Goal: Information Seeking & Learning: Learn about a topic

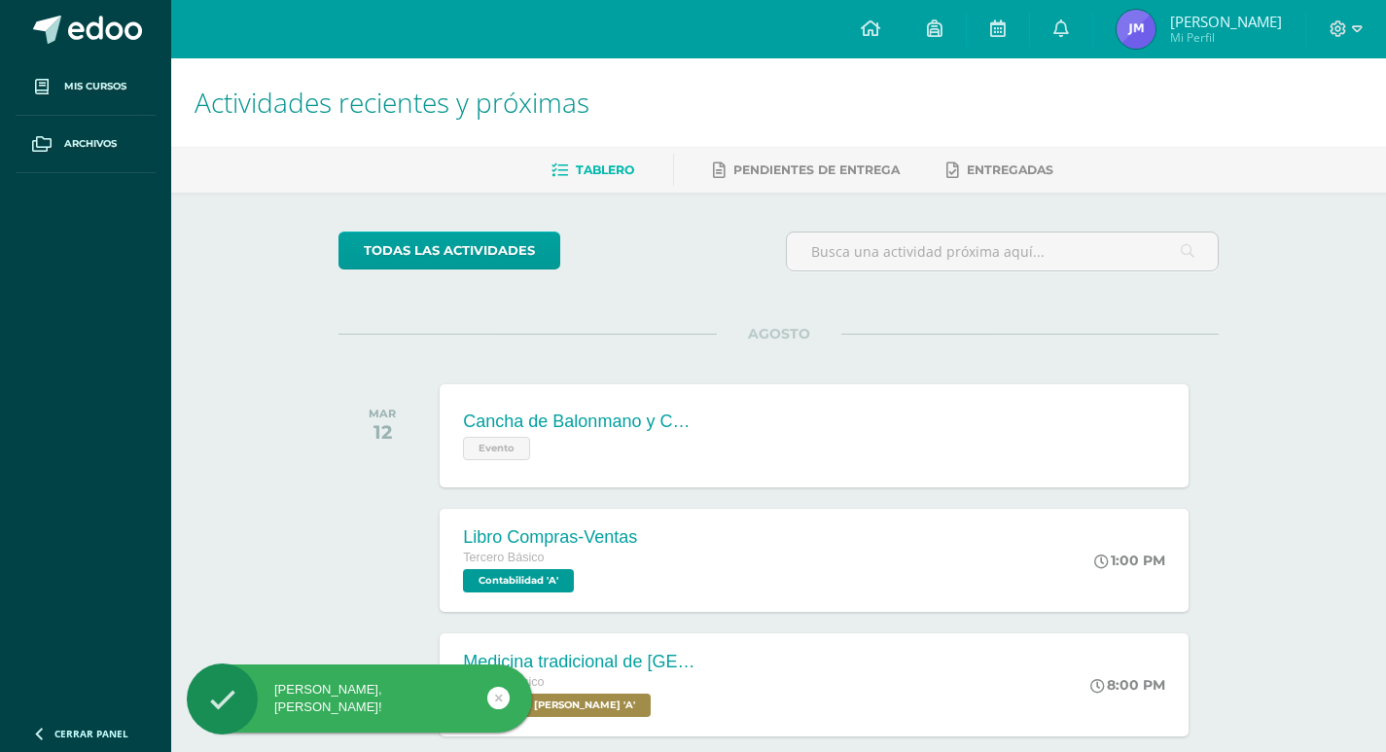
click at [611, 422] on div "Cancha de Balonmano y Contenido" at bounding box center [579, 422] width 233 height 20
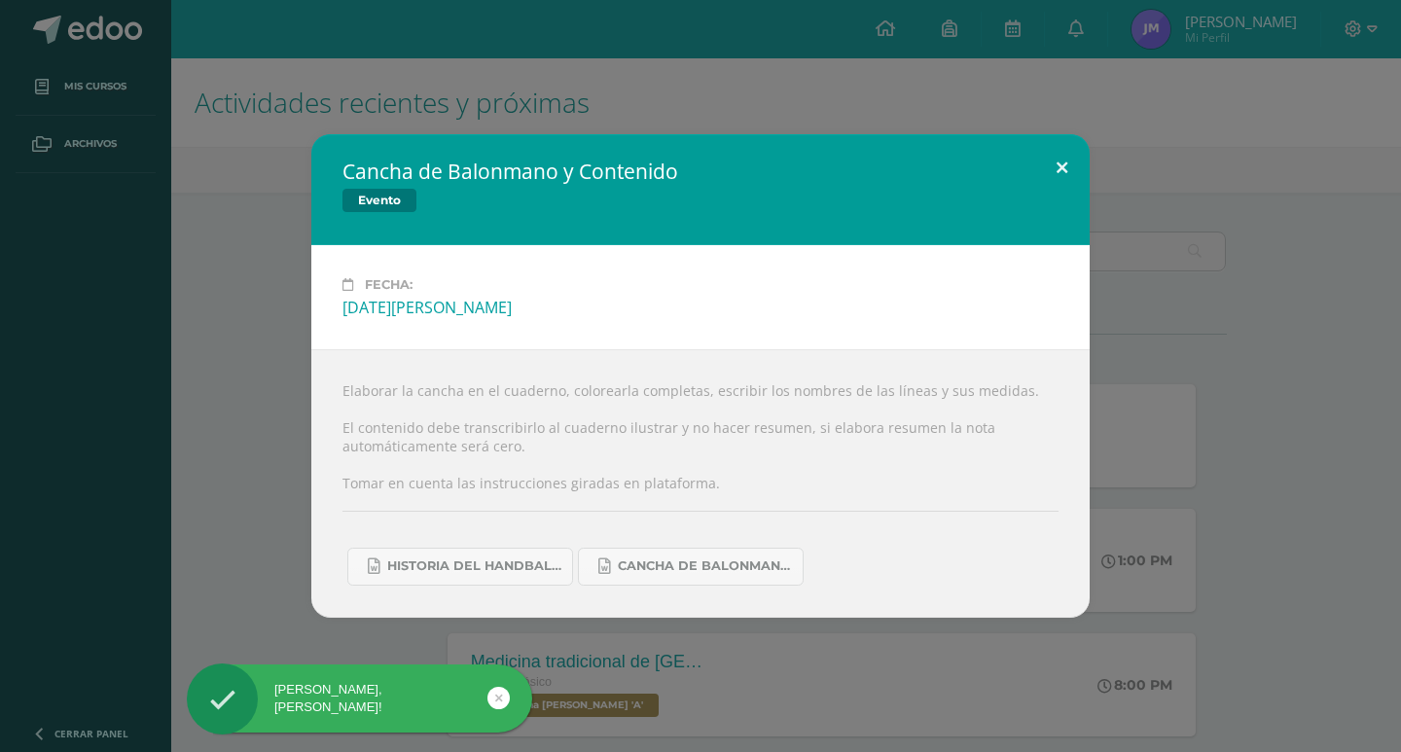
click at [1060, 169] on button at bounding box center [1061, 167] width 55 height 66
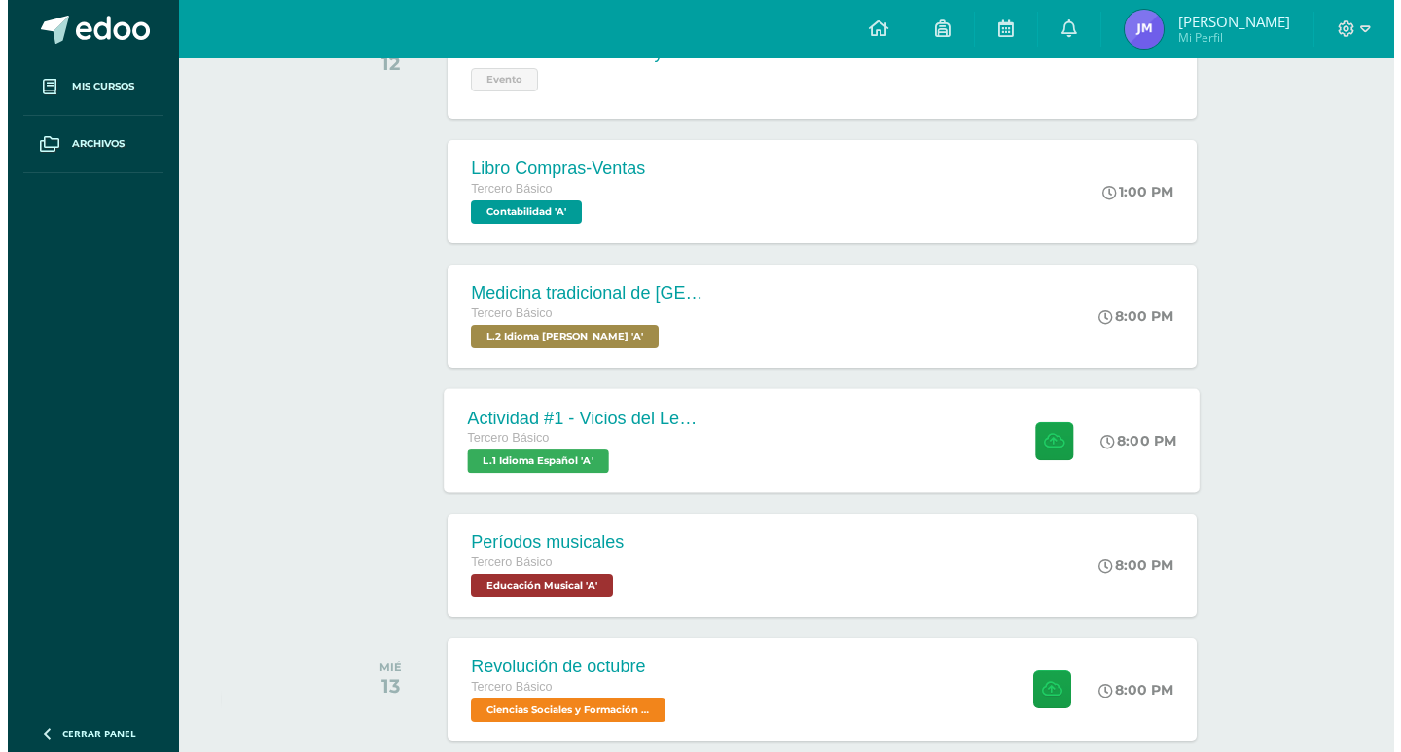
scroll to position [389, 0]
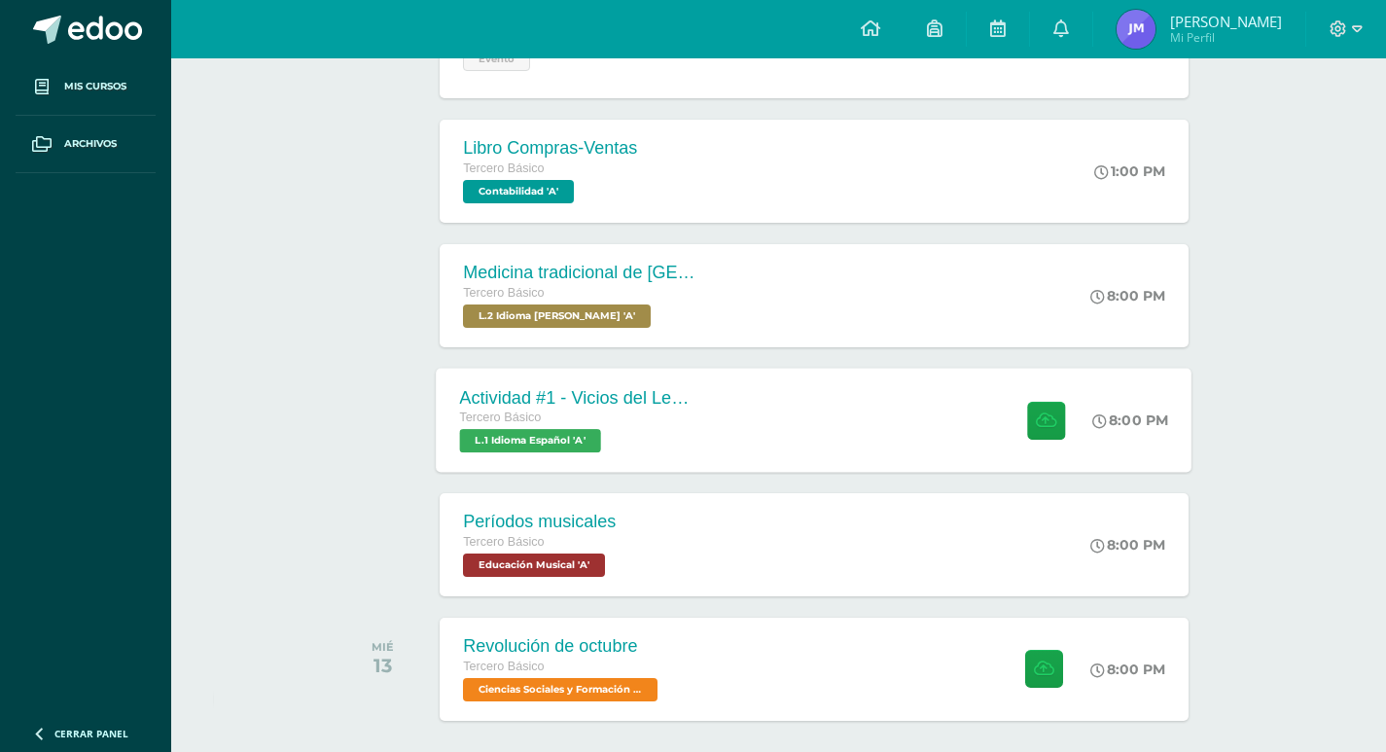
click at [660, 439] on div "Tercero Básico L.1 Idioma Español 'A'" at bounding box center [577, 430] width 235 height 45
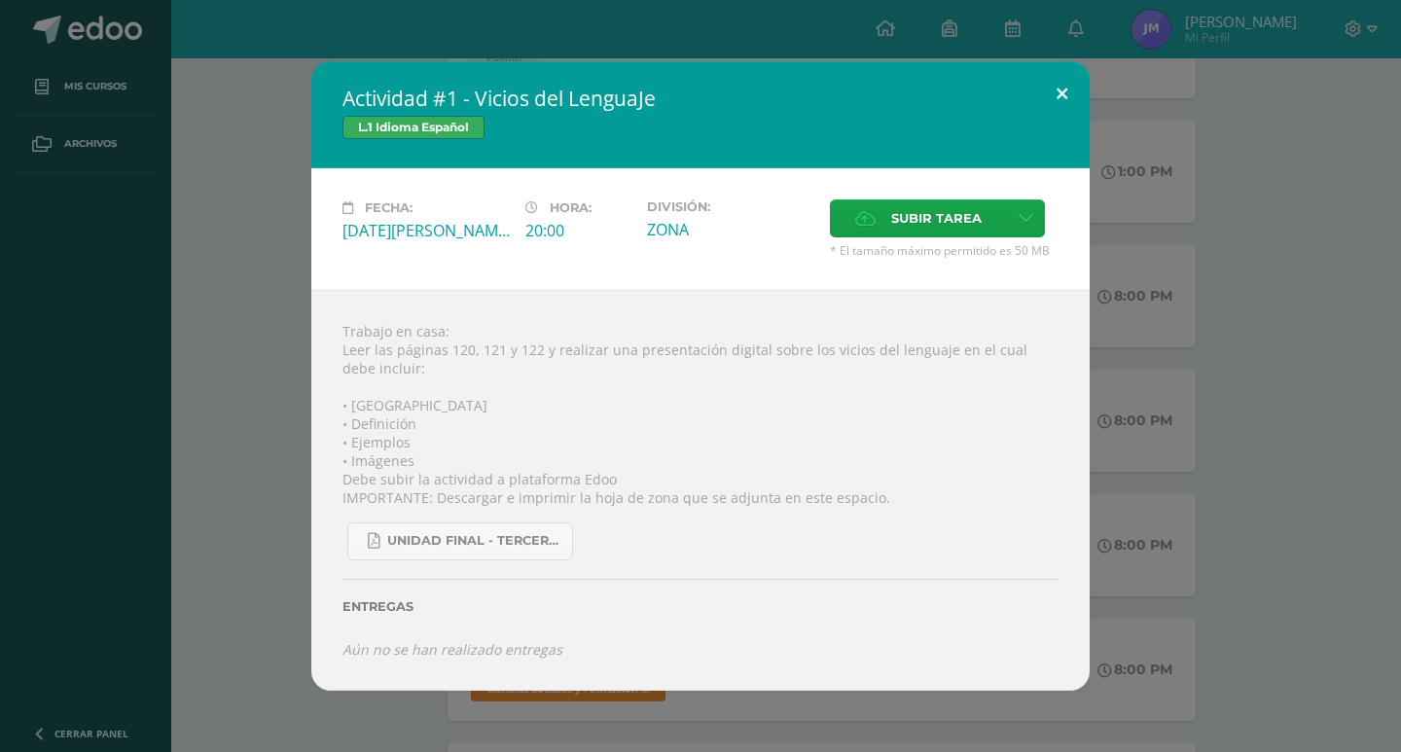
click at [1053, 90] on button at bounding box center [1061, 94] width 55 height 66
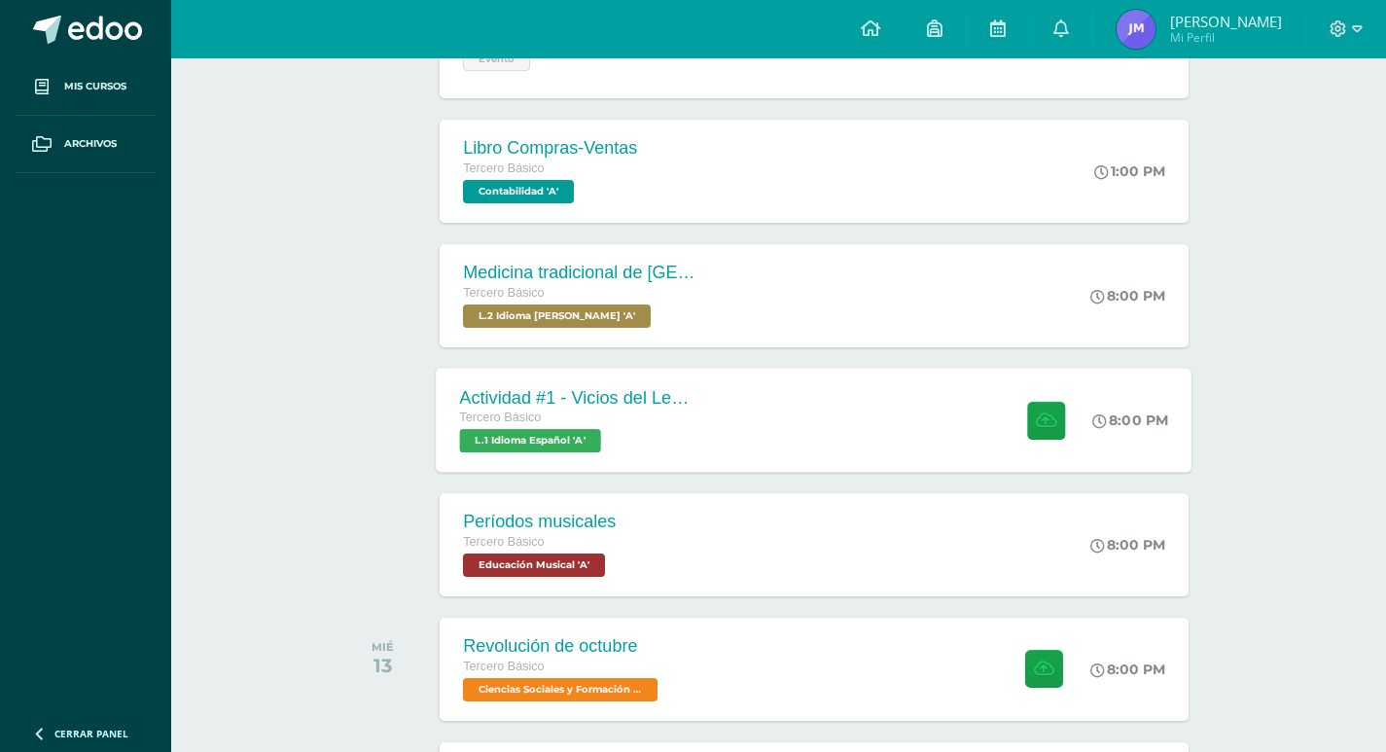
click at [622, 417] on div "Tercero Básico" at bounding box center [577, 418] width 235 height 21
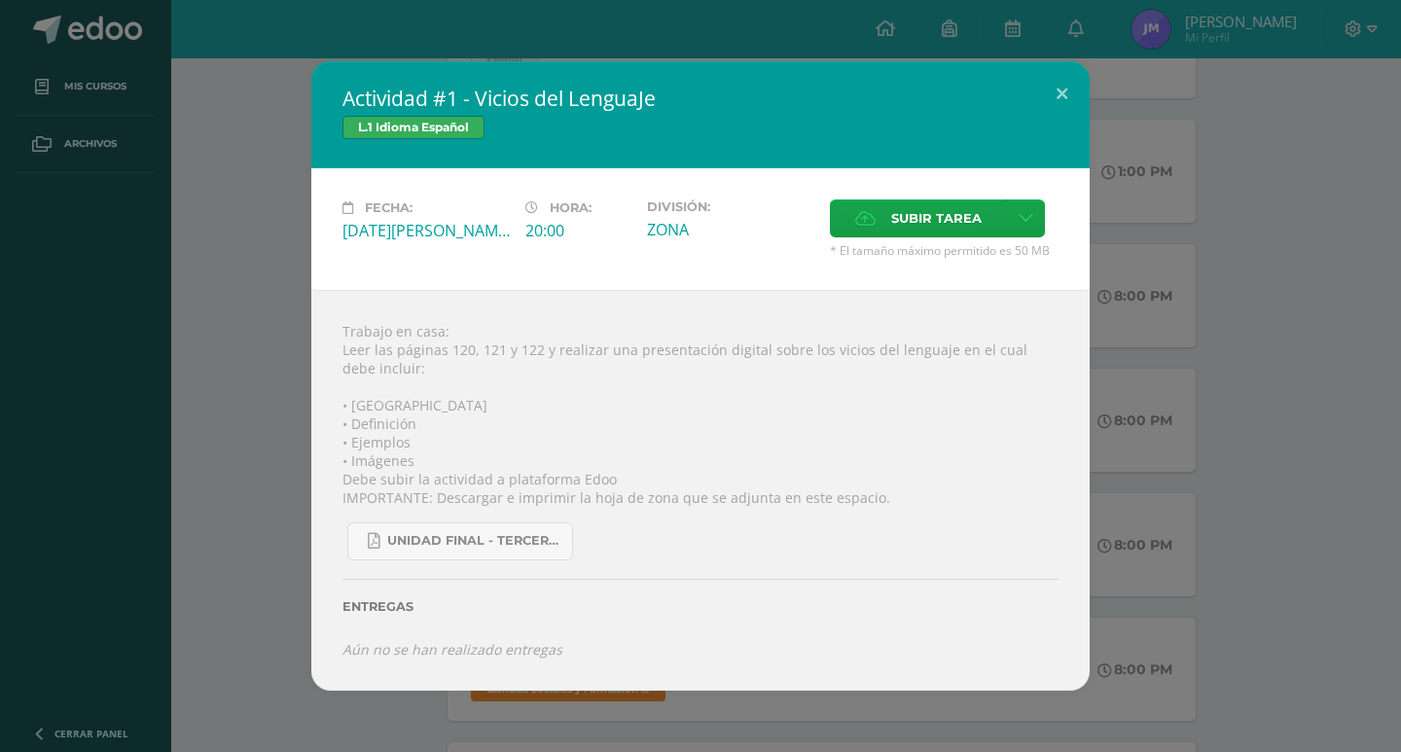
click at [683, 739] on div "Actividad #1 - Vicios del LenguaJe L.1 Idioma Español Fecha: Martes 12 de Agost…" at bounding box center [700, 376] width 1401 height 752
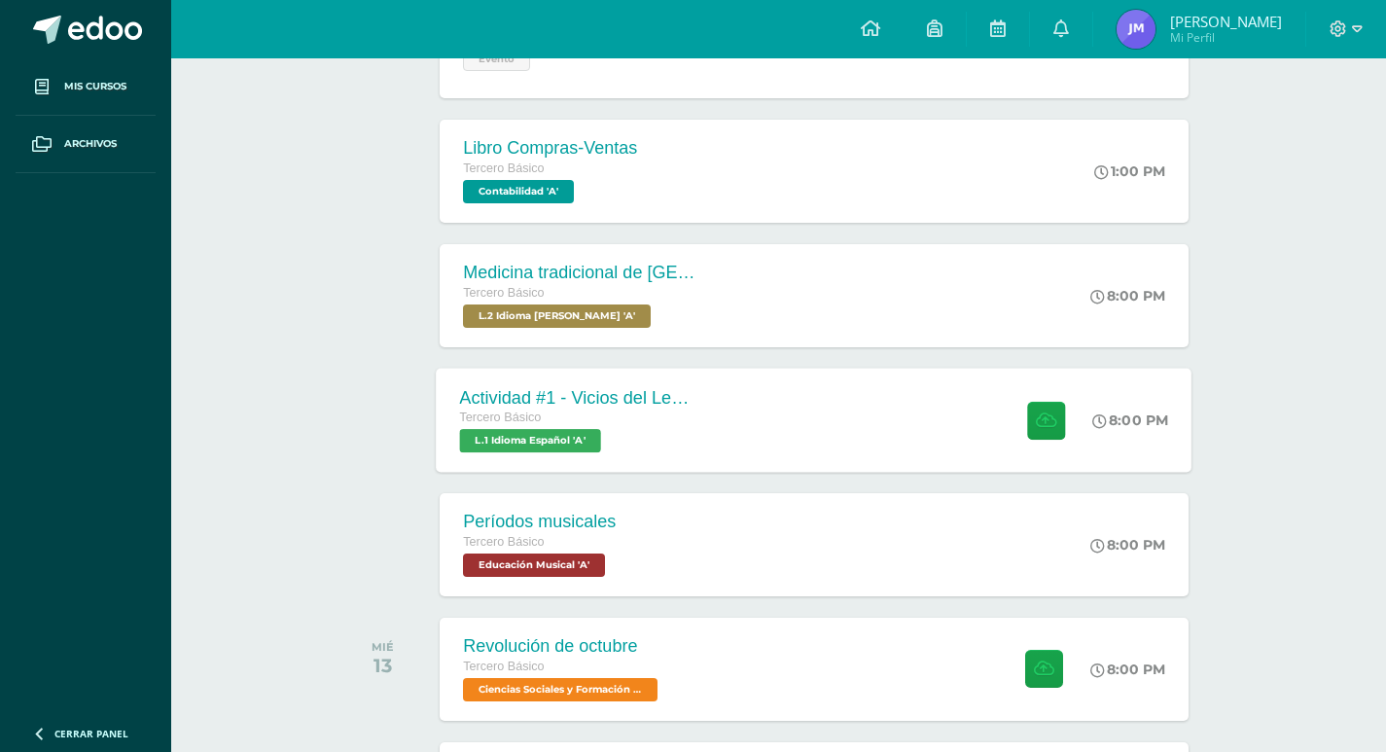
click at [630, 448] on div "Tercero Básico L.1 Idioma Español 'A'" at bounding box center [577, 430] width 235 height 45
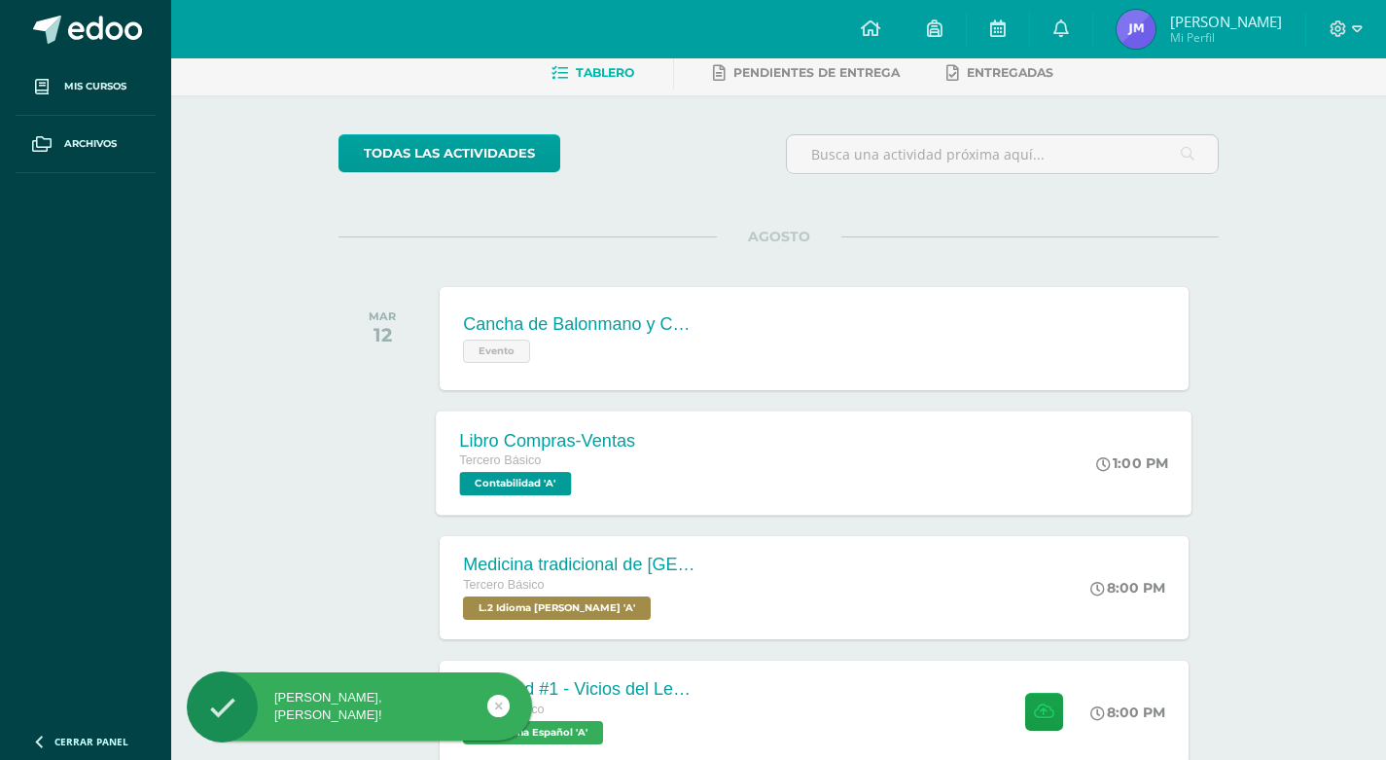
scroll to position [389, 0]
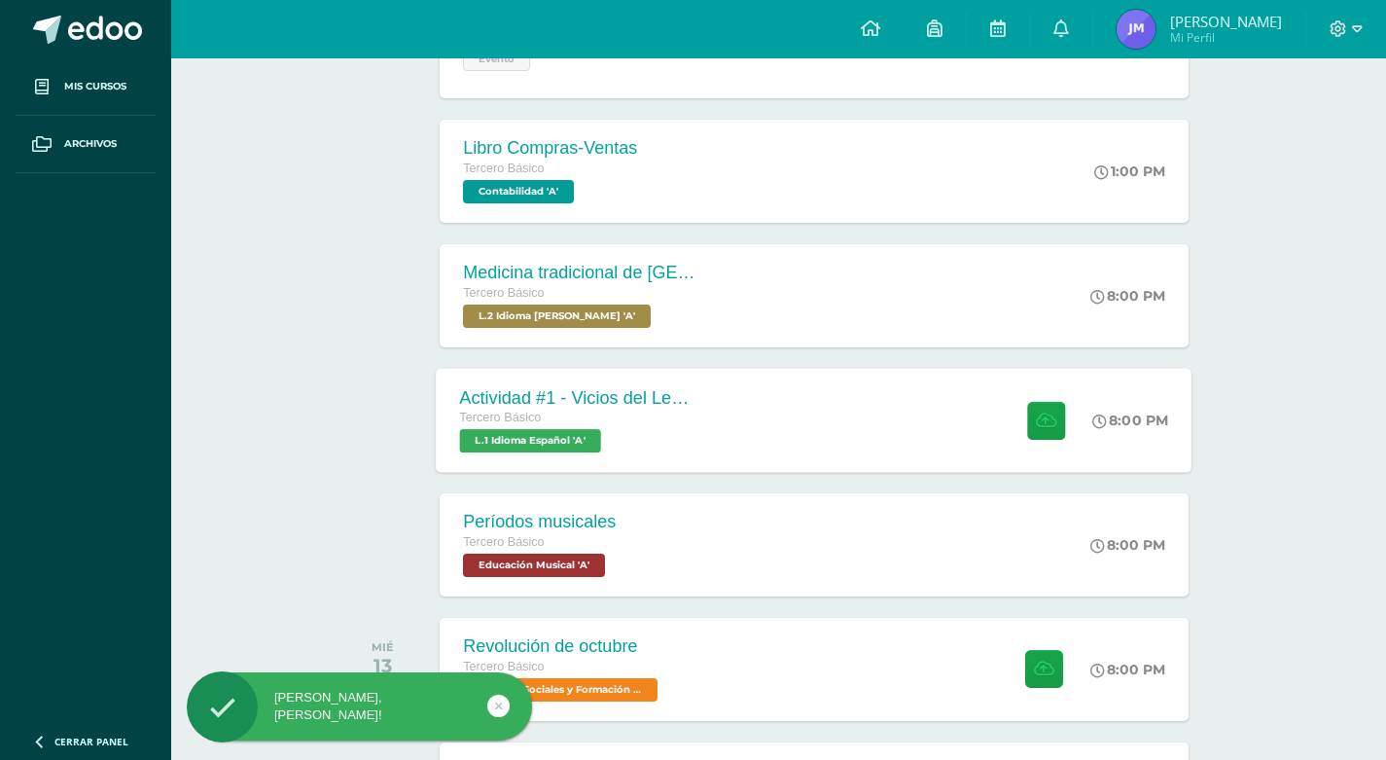
click at [612, 417] on div "Tercero Básico" at bounding box center [577, 418] width 235 height 21
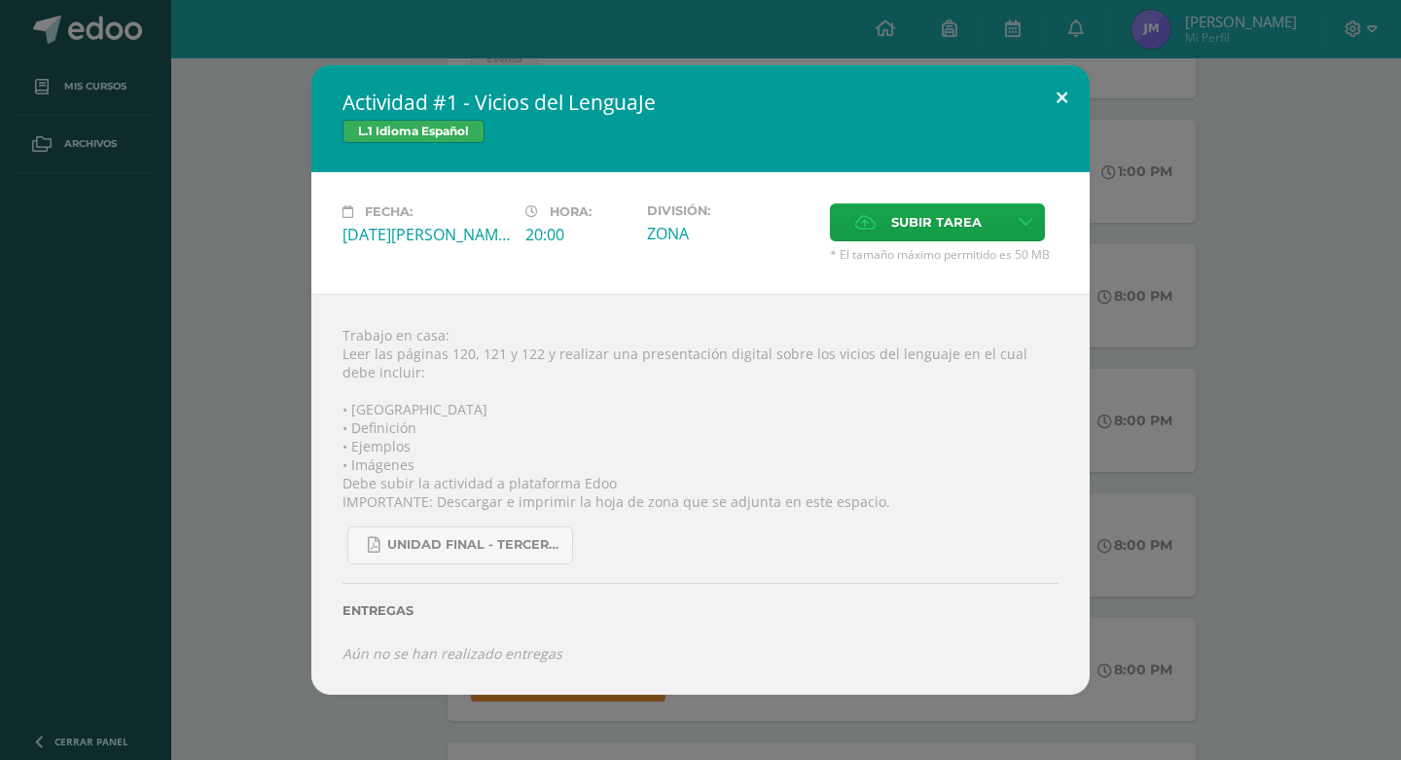
click at [1058, 112] on button at bounding box center [1061, 98] width 55 height 66
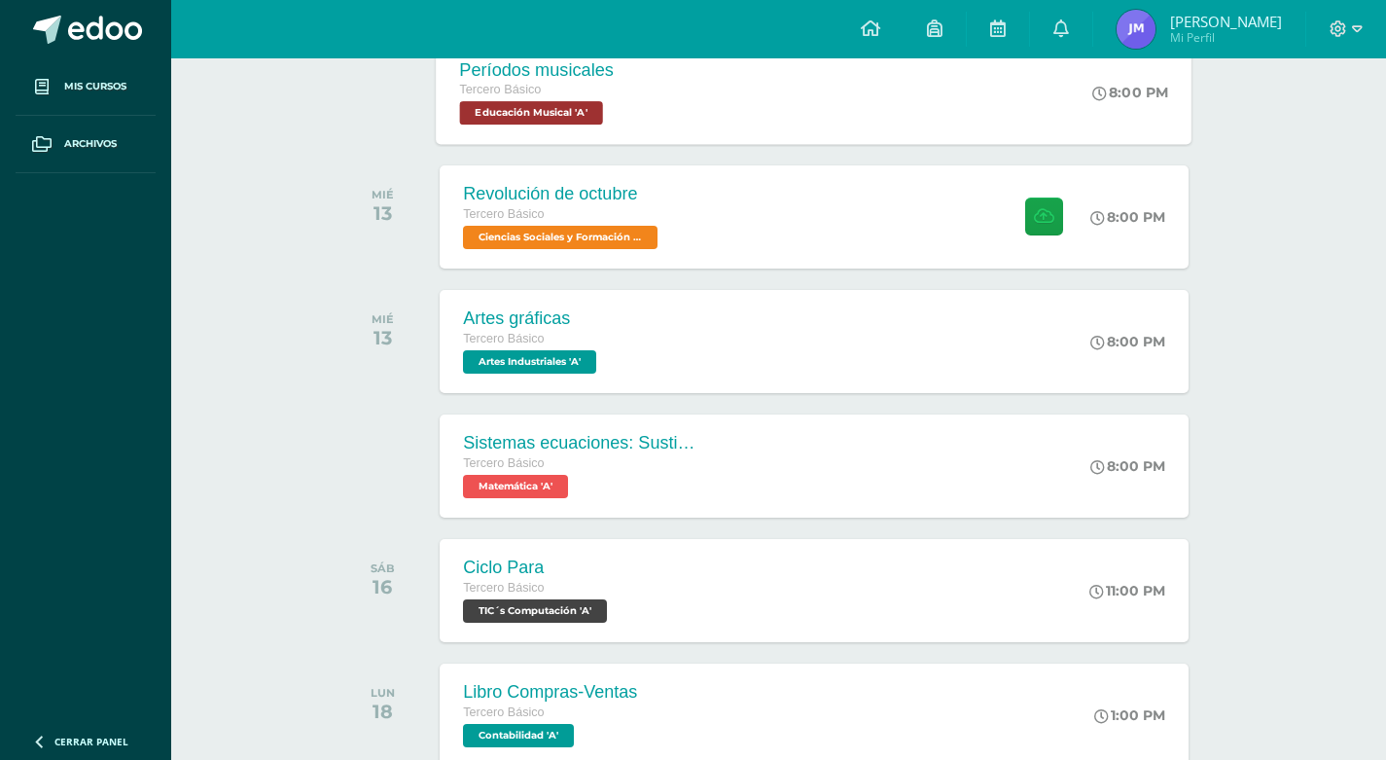
scroll to position [876, 0]
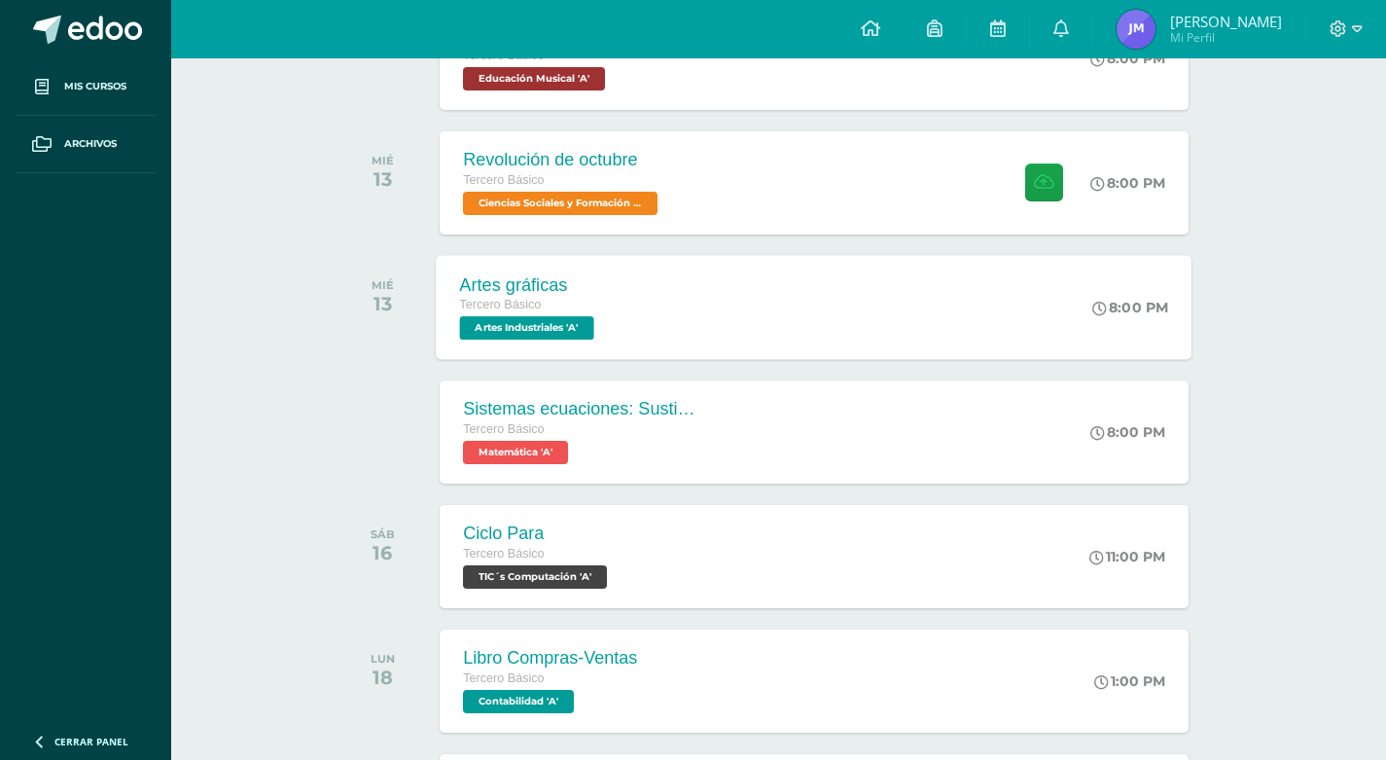
click at [583, 337] on span "Artes Industriales 'A'" at bounding box center [527, 327] width 134 height 23
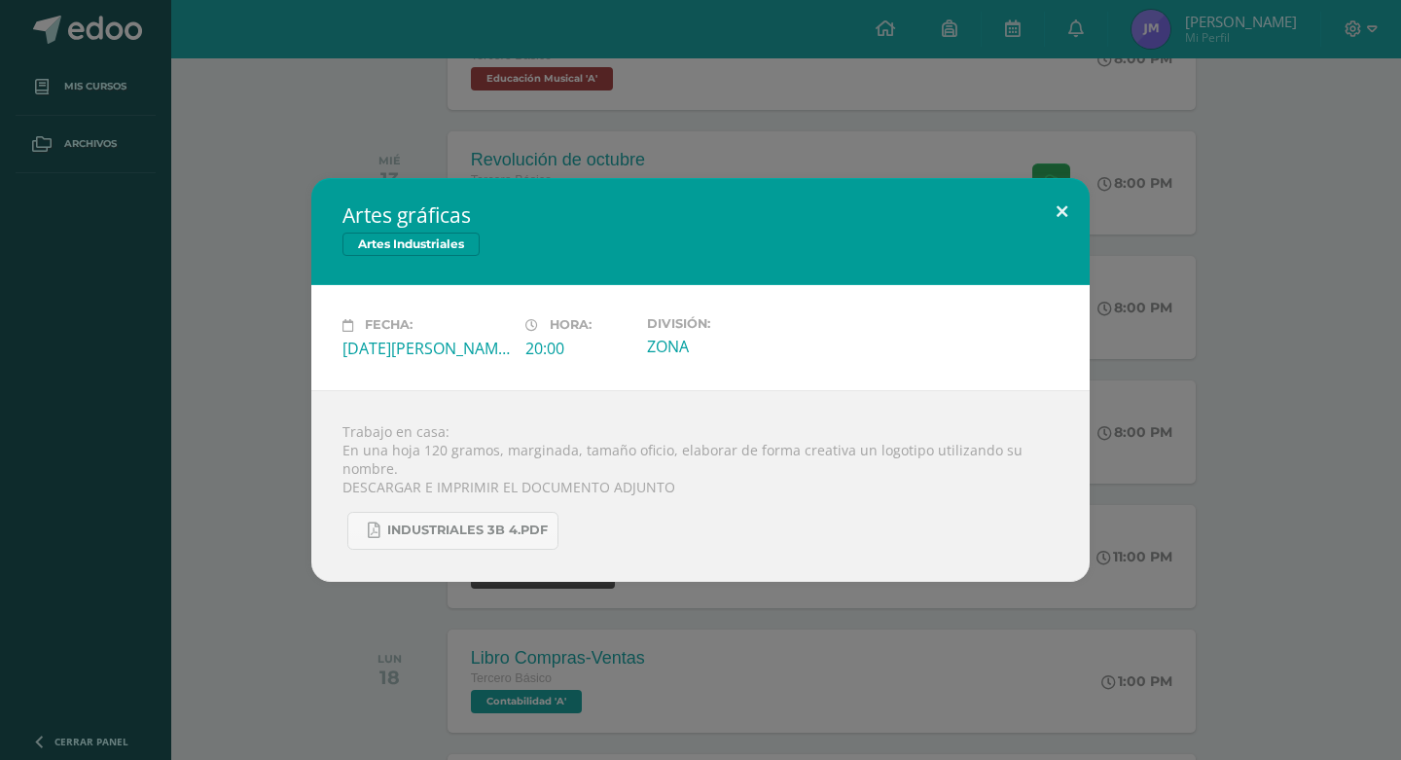
click at [1050, 206] on button at bounding box center [1061, 211] width 55 height 66
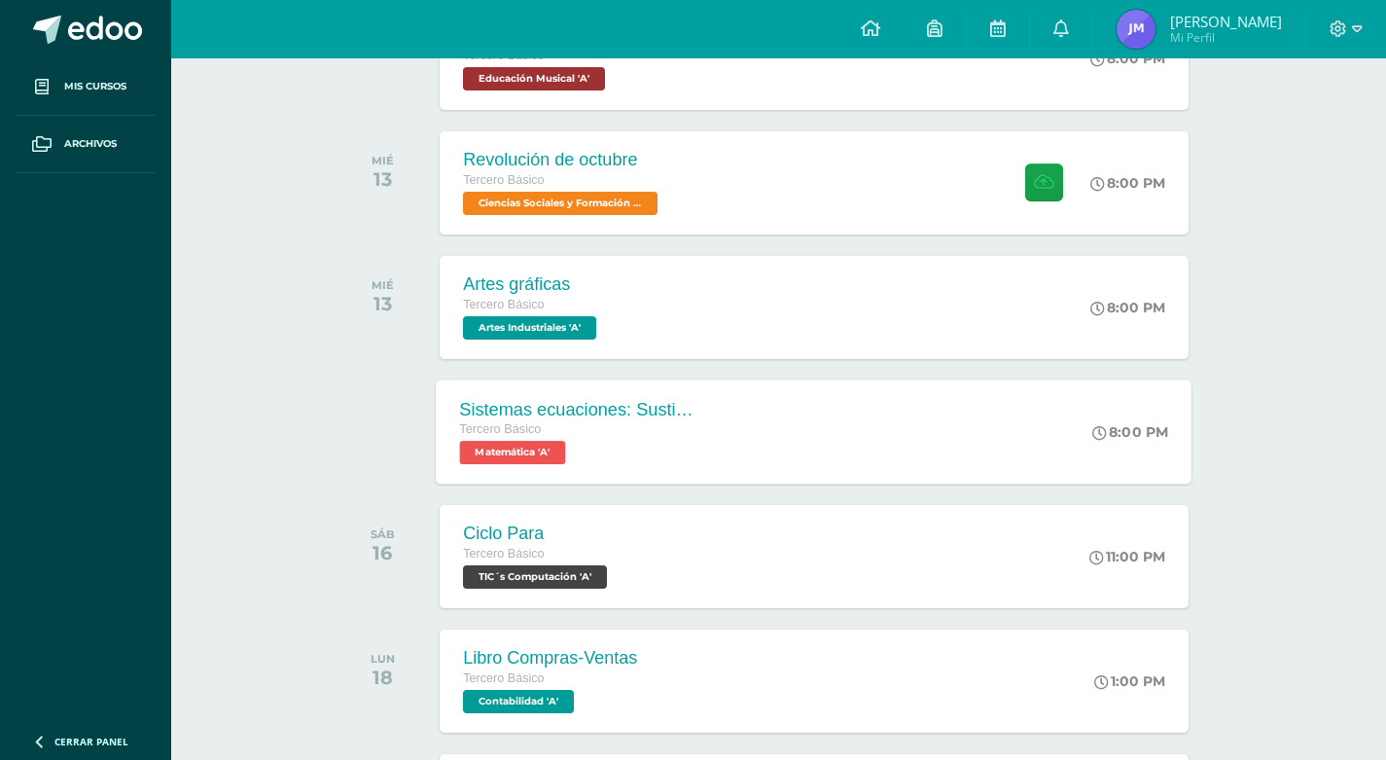
click at [663, 399] on div "Sistemas ecuaciones: Sustitución e igualación" at bounding box center [577, 409] width 235 height 20
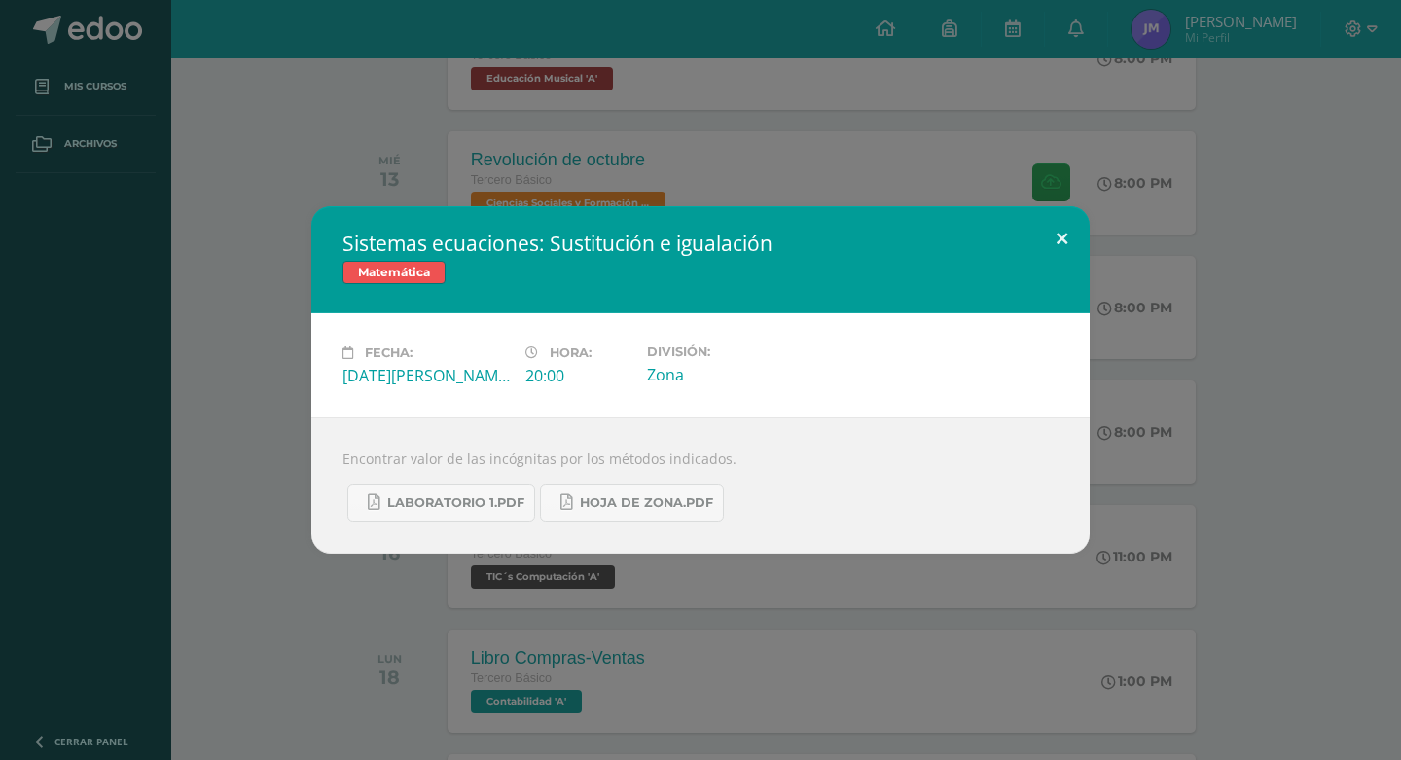
click at [1062, 226] on button at bounding box center [1061, 239] width 55 height 66
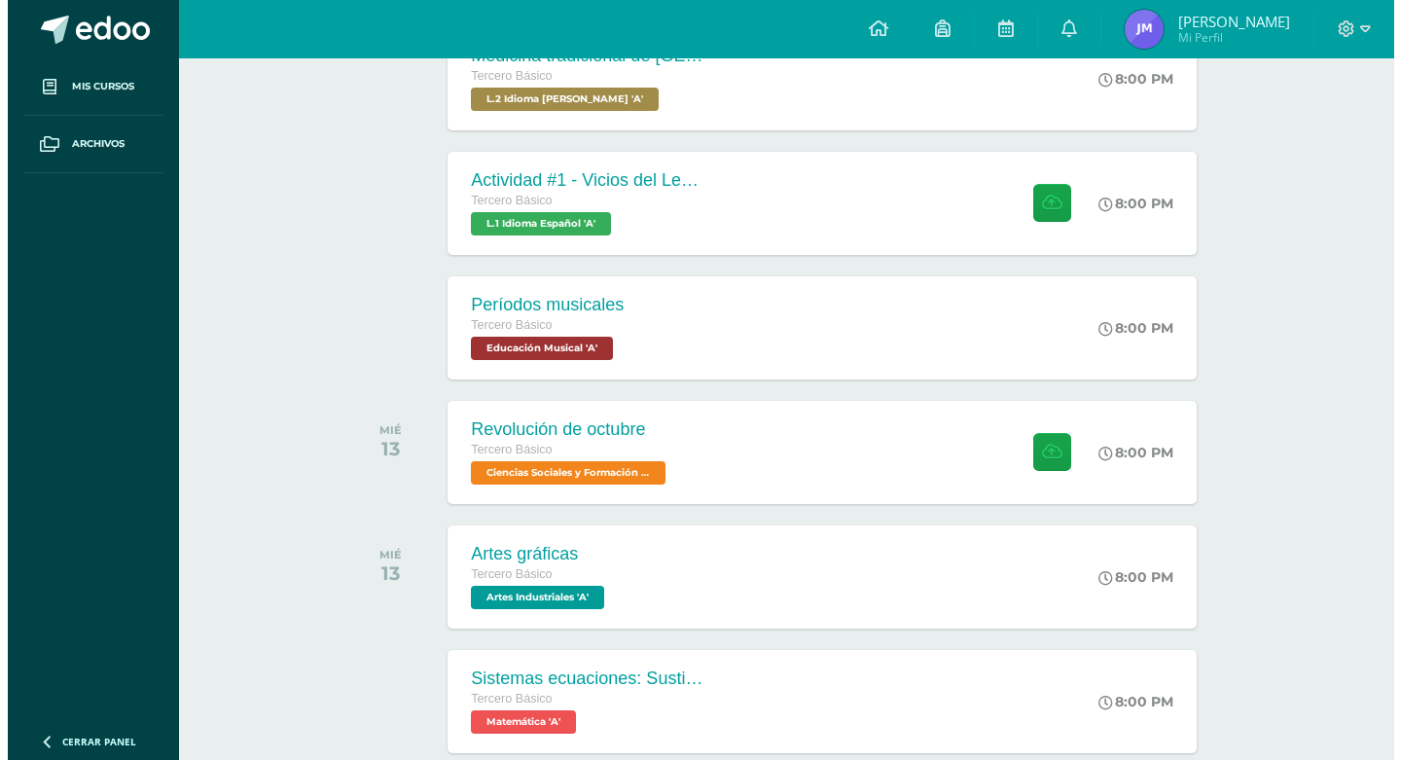
scroll to position [584, 0]
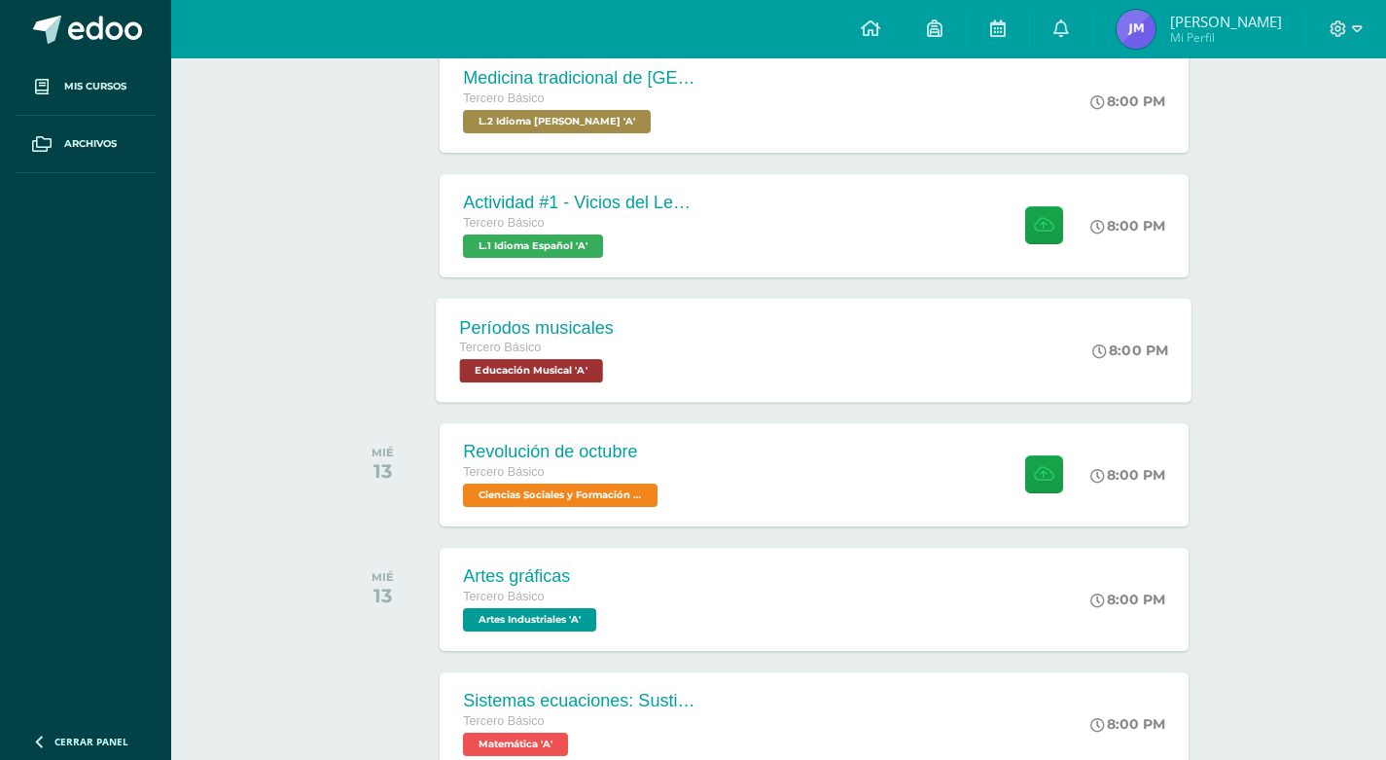
click at [554, 345] on div "Tercero Básico" at bounding box center [537, 348] width 155 height 21
